Goal: Transaction & Acquisition: Purchase product/service

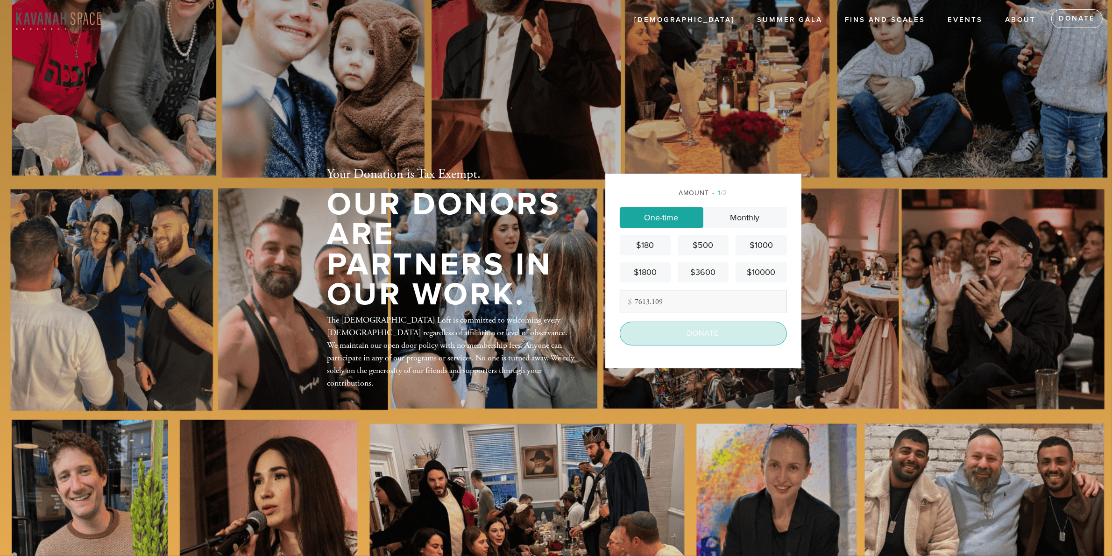
type input "7613.109"
click at [700, 330] on input "Donate" at bounding box center [703, 333] width 167 height 23
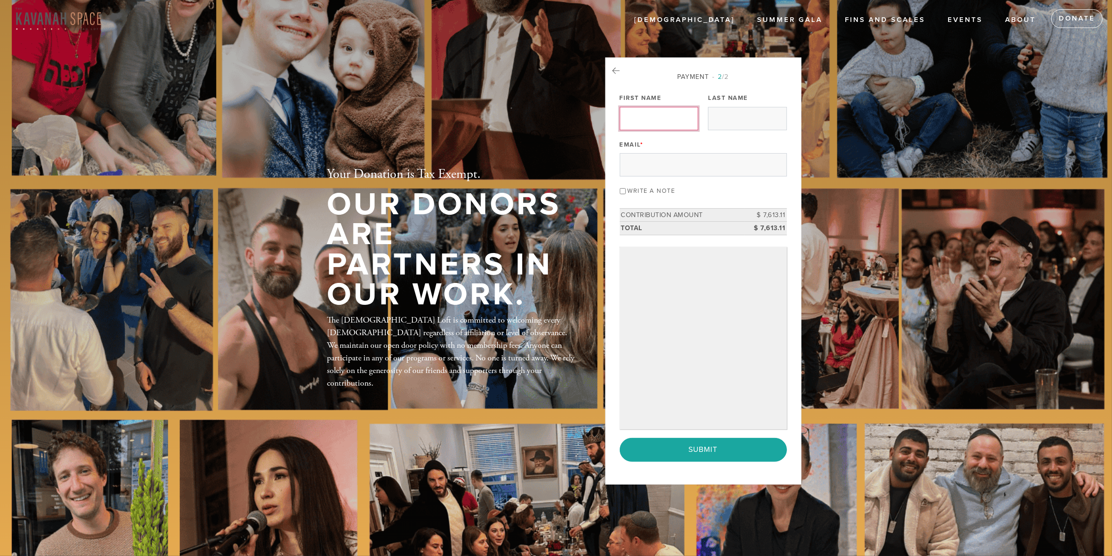
click at [667, 117] on input "First Name" at bounding box center [659, 118] width 78 height 23
type input "Jonah"
type input "Lipel"
type input "jlipel10@gmail.com"
click at [620, 188] on input "Write a note" at bounding box center [623, 191] width 6 height 6
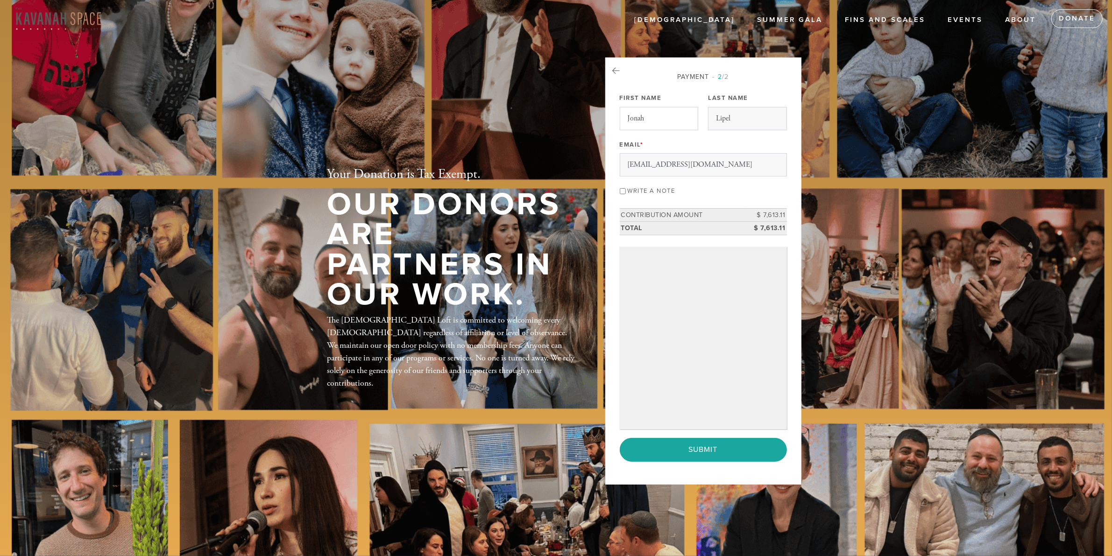
checkbox input "true"
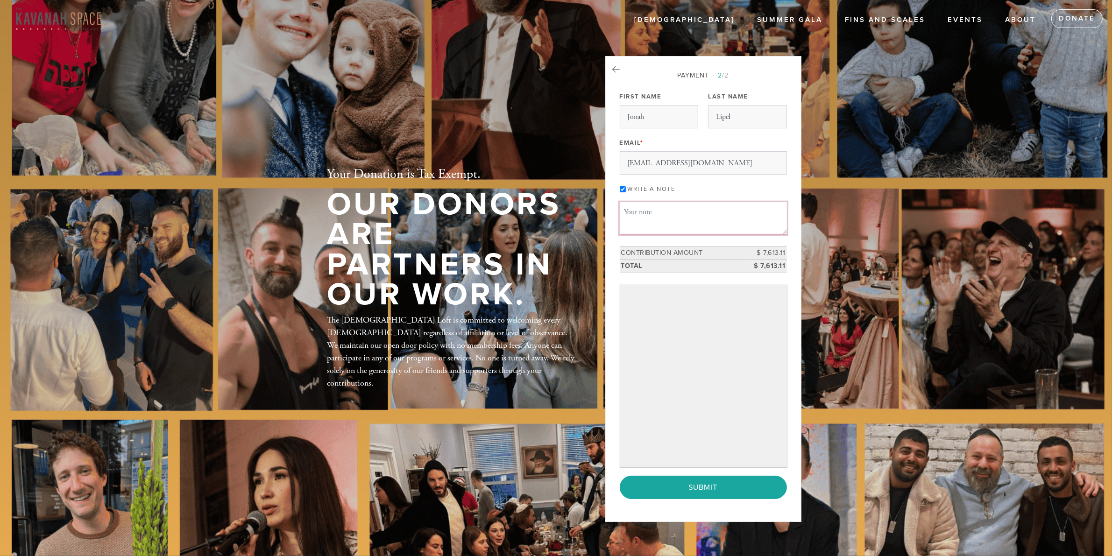
click at [734, 213] on textarea "Message or dedication" at bounding box center [703, 218] width 167 height 32
type textarea "Love you guys !!"
click at [649, 480] on input "Submit" at bounding box center [703, 487] width 167 height 23
click at [700, 219] on textarea "Love you guys !!" at bounding box center [703, 218] width 167 height 32
click at [754, 493] on input "Submit" at bounding box center [703, 487] width 167 height 23
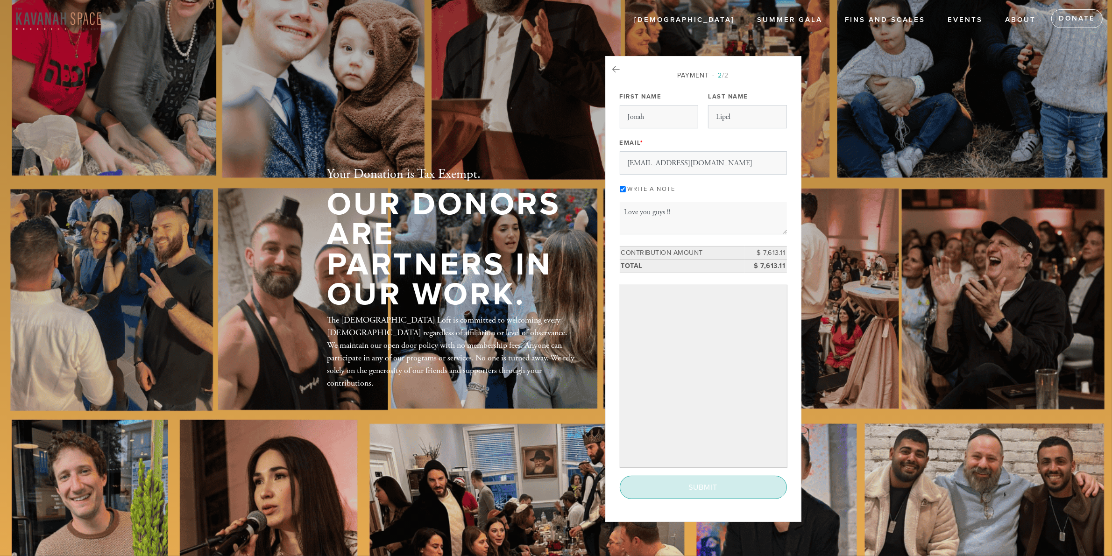
click at [727, 491] on input "Submit" at bounding box center [703, 487] width 167 height 23
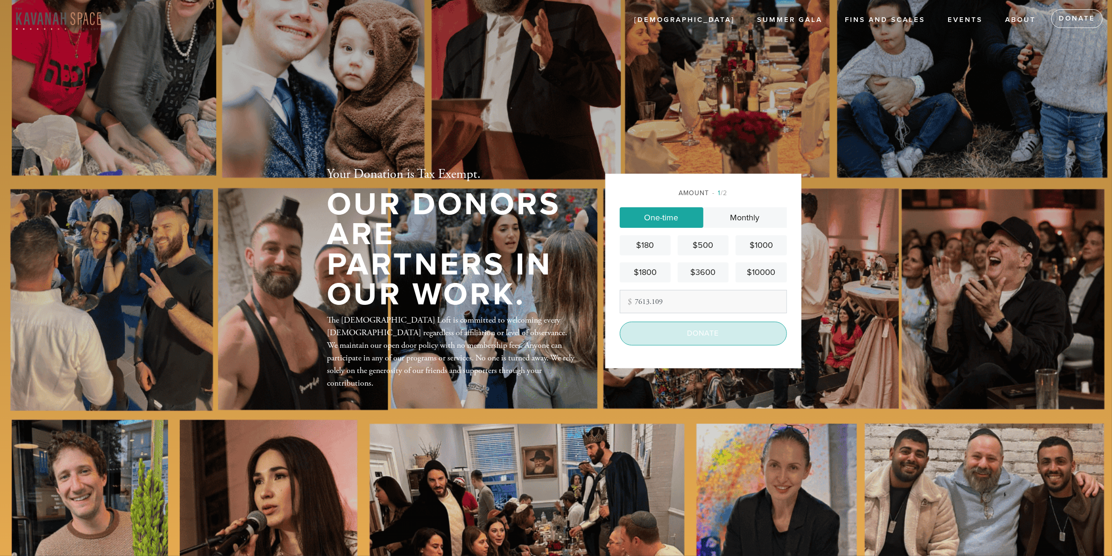
type input "7613.109"
click at [693, 327] on input "Donate" at bounding box center [703, 333] width 167 height 23
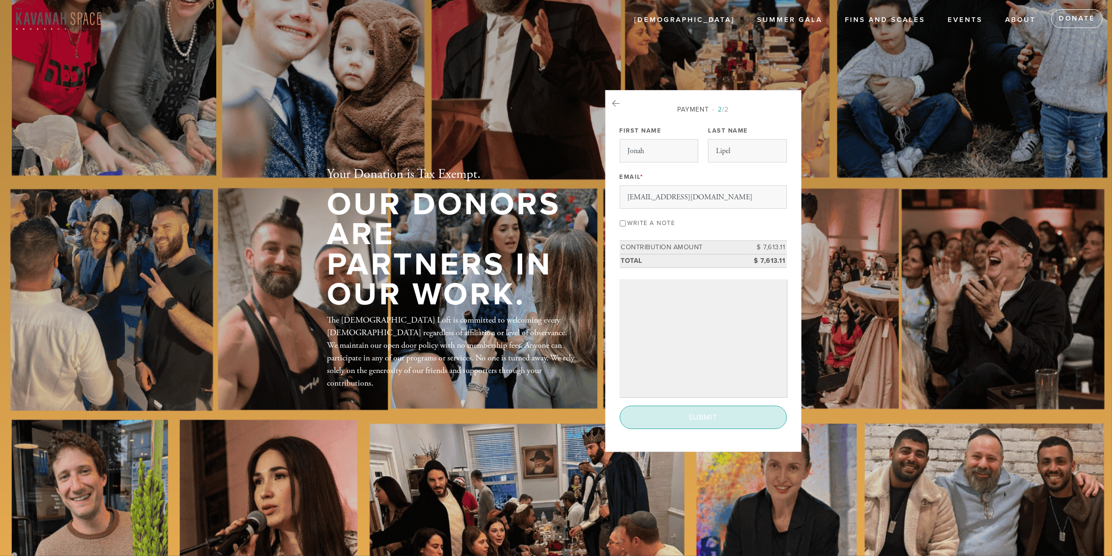
click at [738, 423] on input "Submit" at bounding box center [703, 417] width 167 height 23
click at [736, 411] on div "< Previous Page Submit" at bounding box center [703, 417] width 167 height 23
